Goal: Navigation & Orientation: Find specific page/section

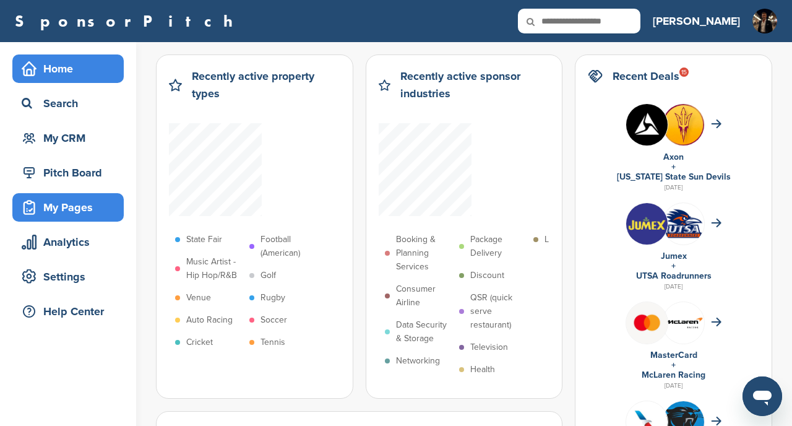
click at [73, 218] on div "My Pages" at bounding box center [67, 207] width 111 height 28
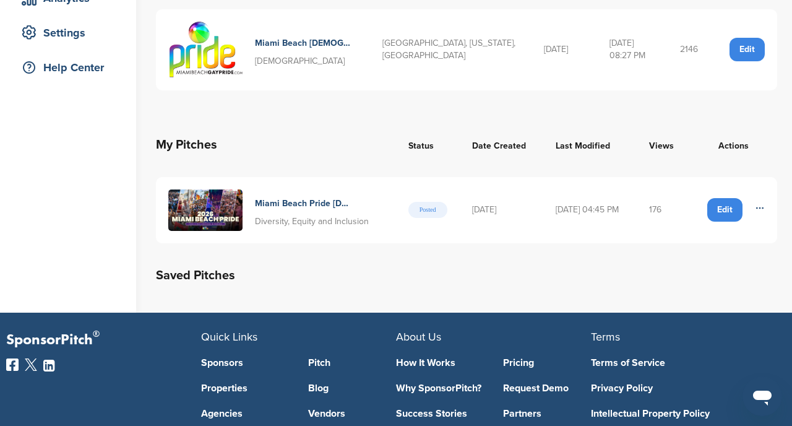
scroll to position [245, 0]
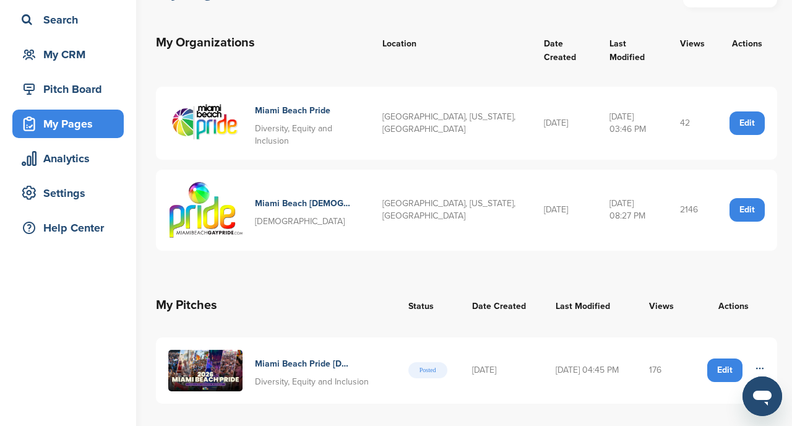
scroll to position [50, 0]
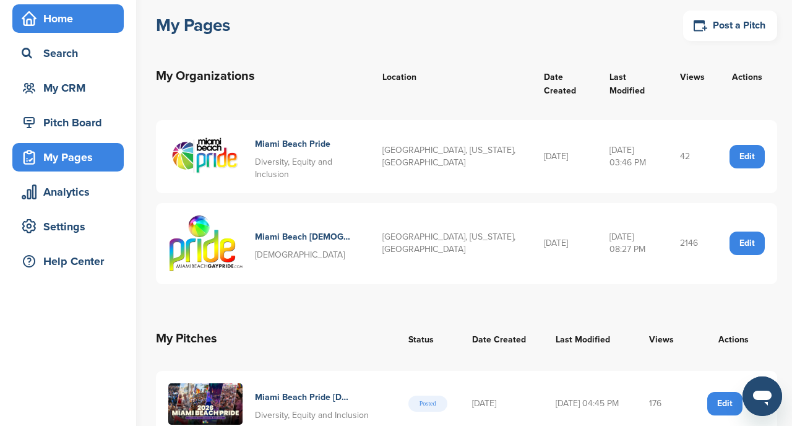
click at [69, 22] on div "Home" at bounding box center [71, 18] width 105 height 22
